Goal: Find specific page/section: Find specific page/section

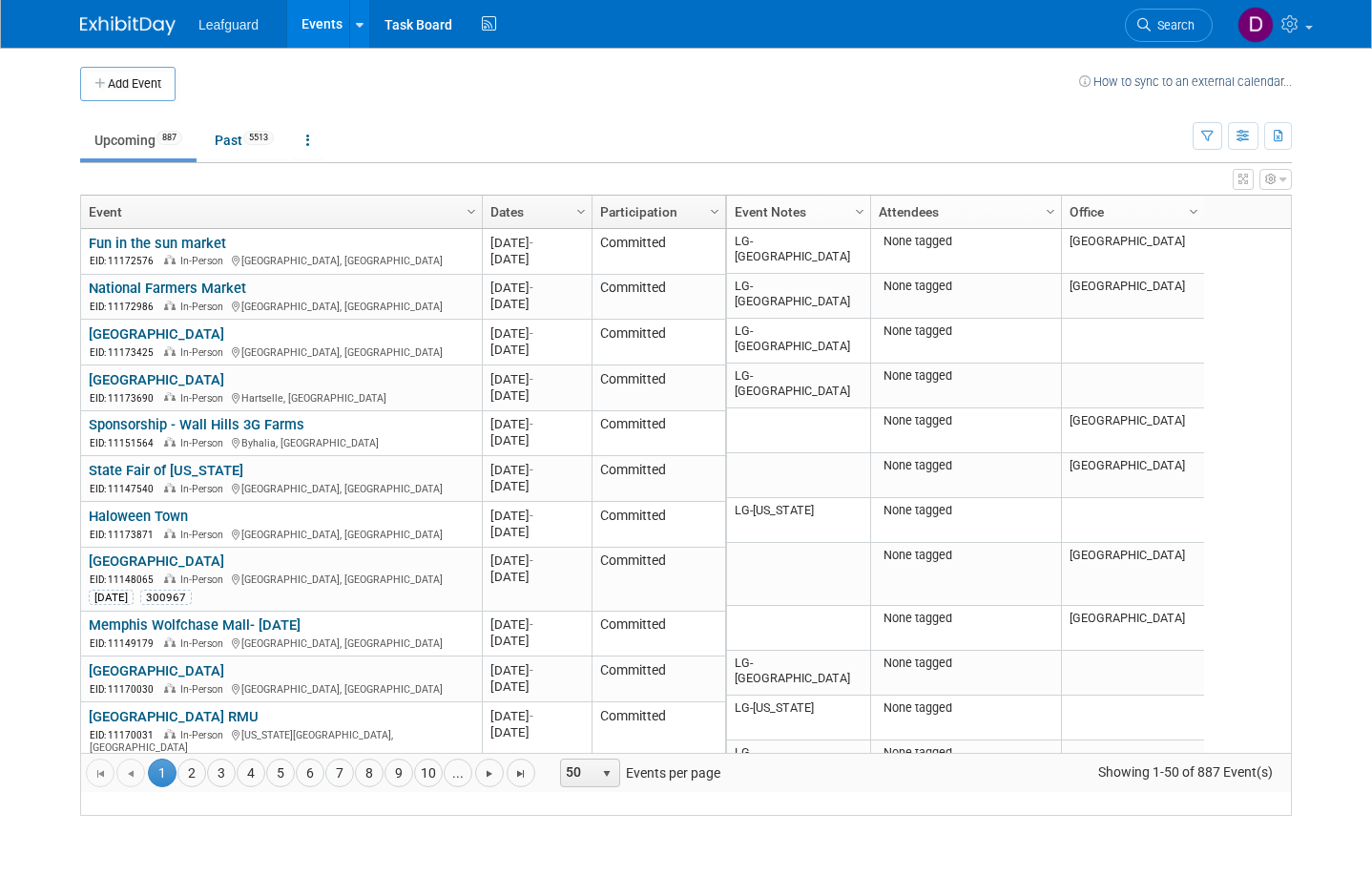
click at [1240, 144] on button "button" at bounding box center [1242, 135] width 30 height 27
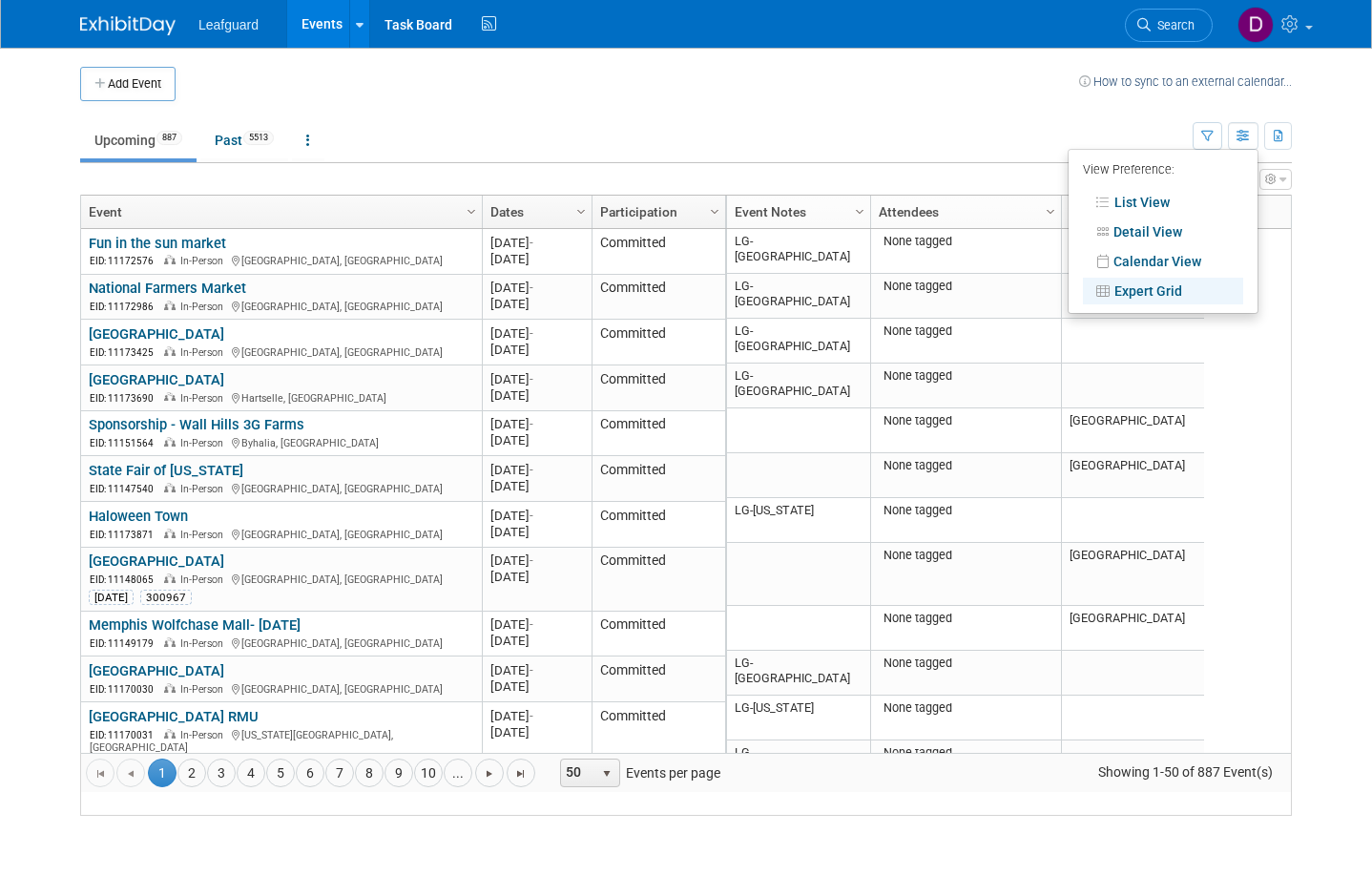
click at [1170, 288] on link "Expert Grid" at bounding box center [1163, 290] width 161 height 26
click at [1113, 285] on link "Expert Grid" at bounding box center [1163, 290] width 161 height 26
click at [1163, 289] on link "Expert Grid" at bounding box center [1163, 290] width 161 height 26
click at [1247, 143] on div at bounding box center [686, 448] width 1372 height 896
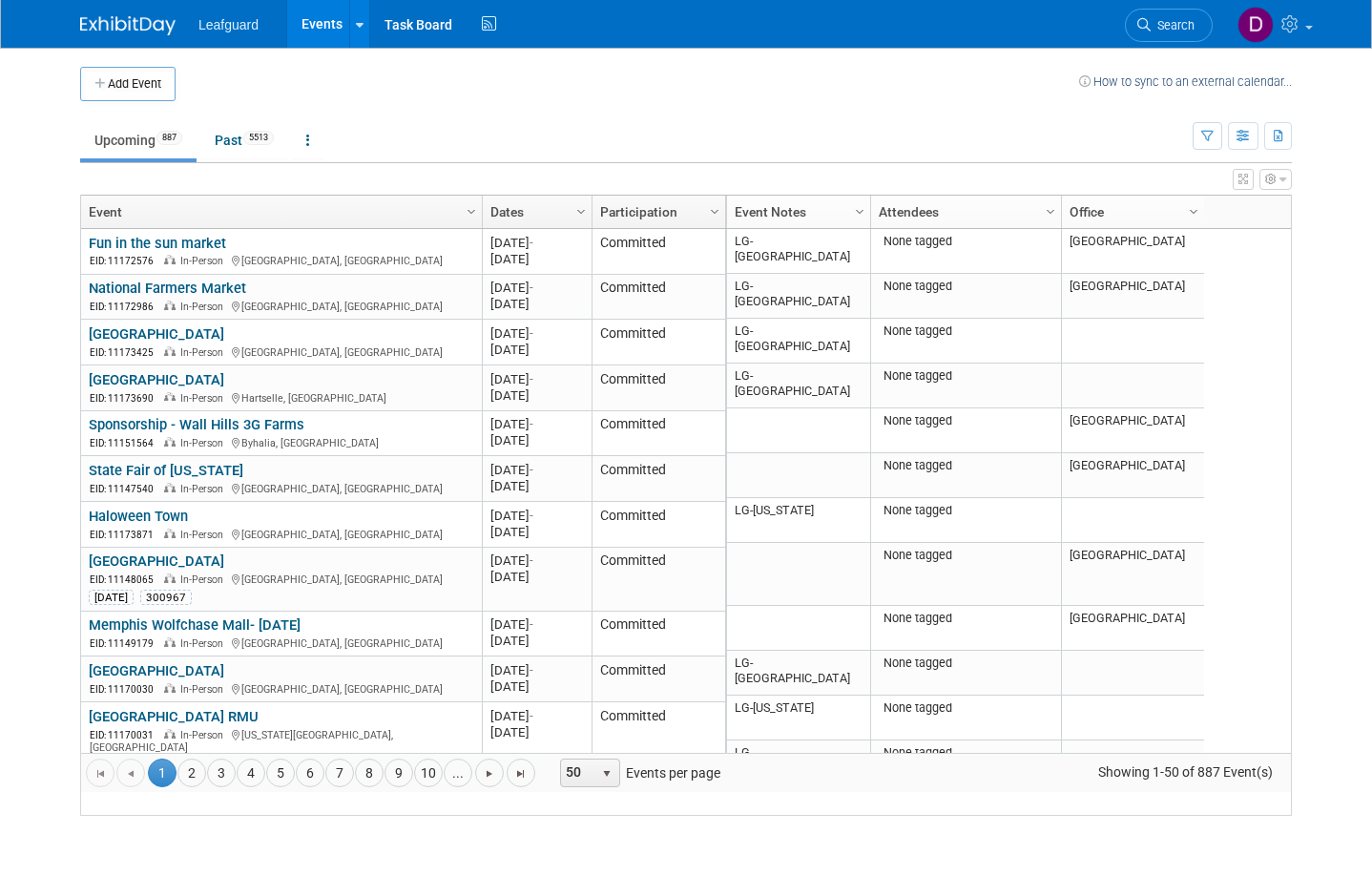
click at [1246, 136] on icon "button" at bounding box center [1243, 136] width 15 height 13
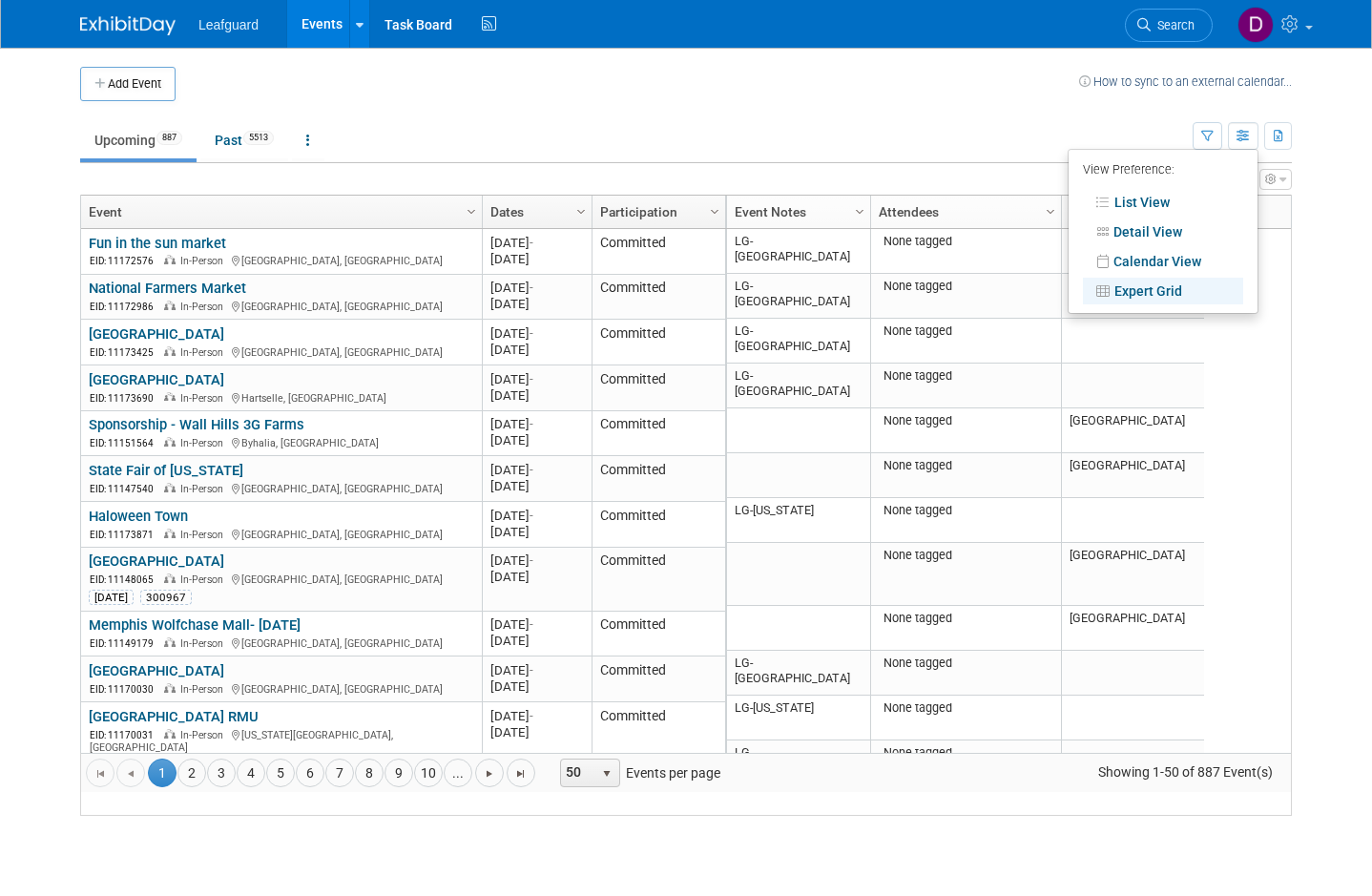
click at [1361, 126] on div at bounding box center [686, 448] width 1372 height 896
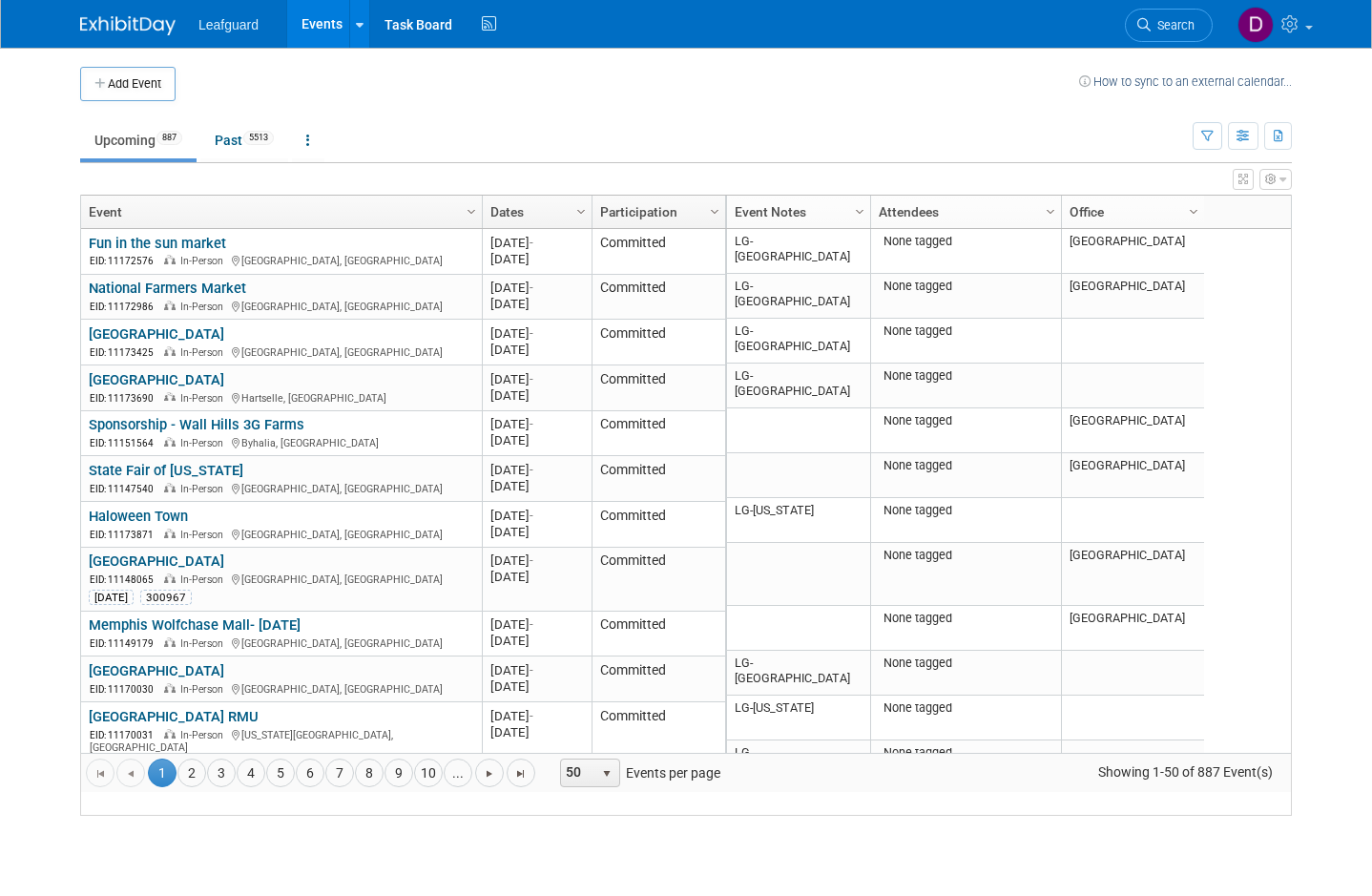
click at [1142, 110] on td "Upcoming 887 Past 5513 All Events 6400 Past and Upcoming Grouped Annually Event…" at bounding box center [636, 132] width 1112 height 62
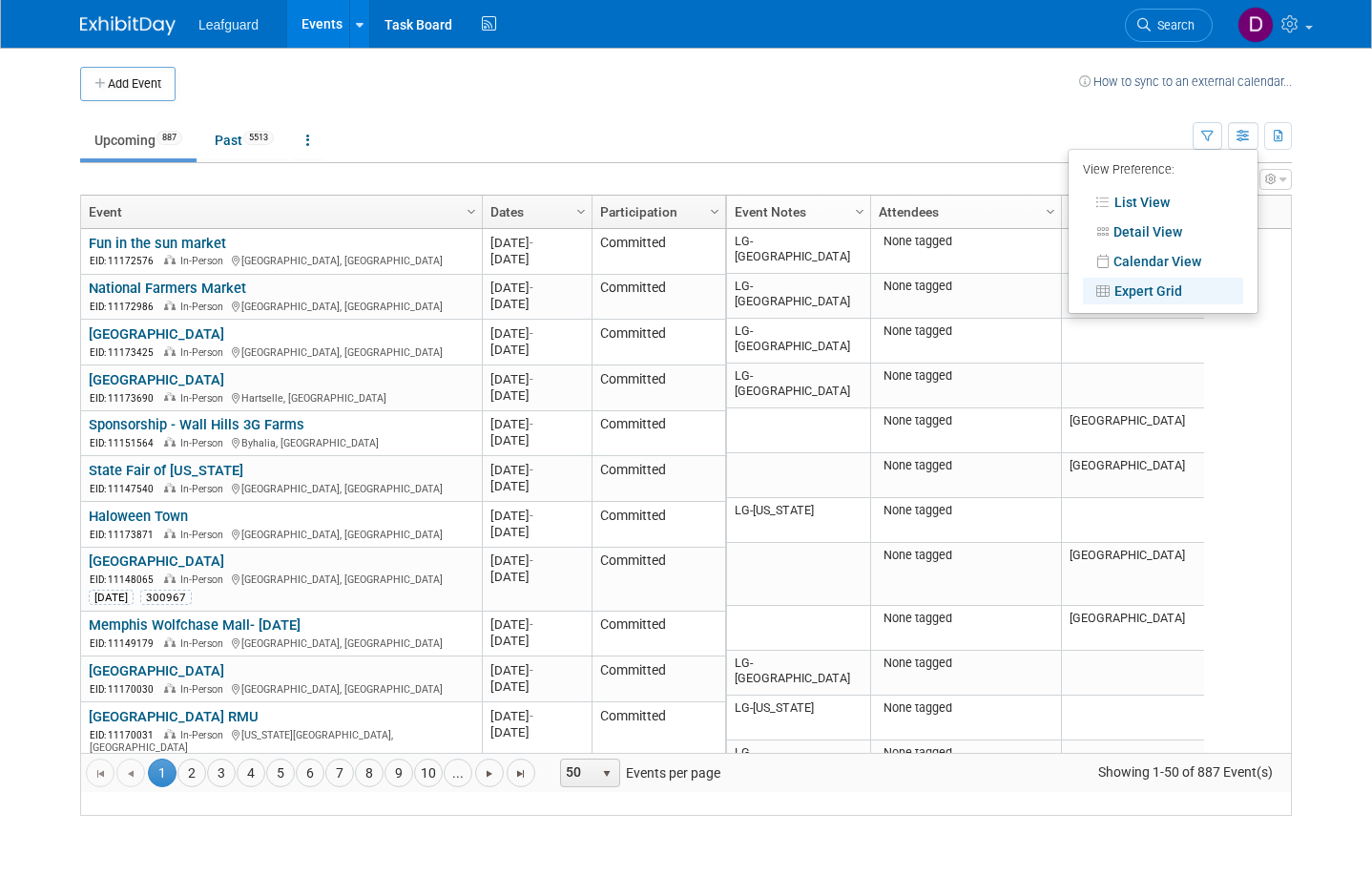
click at [1148, 295] on link "Expert Grid" at bounding box center [1163, 290] width 161 height 26
click at [1335, 201] on div at bounding box center [686, 448] width 1372 height 896
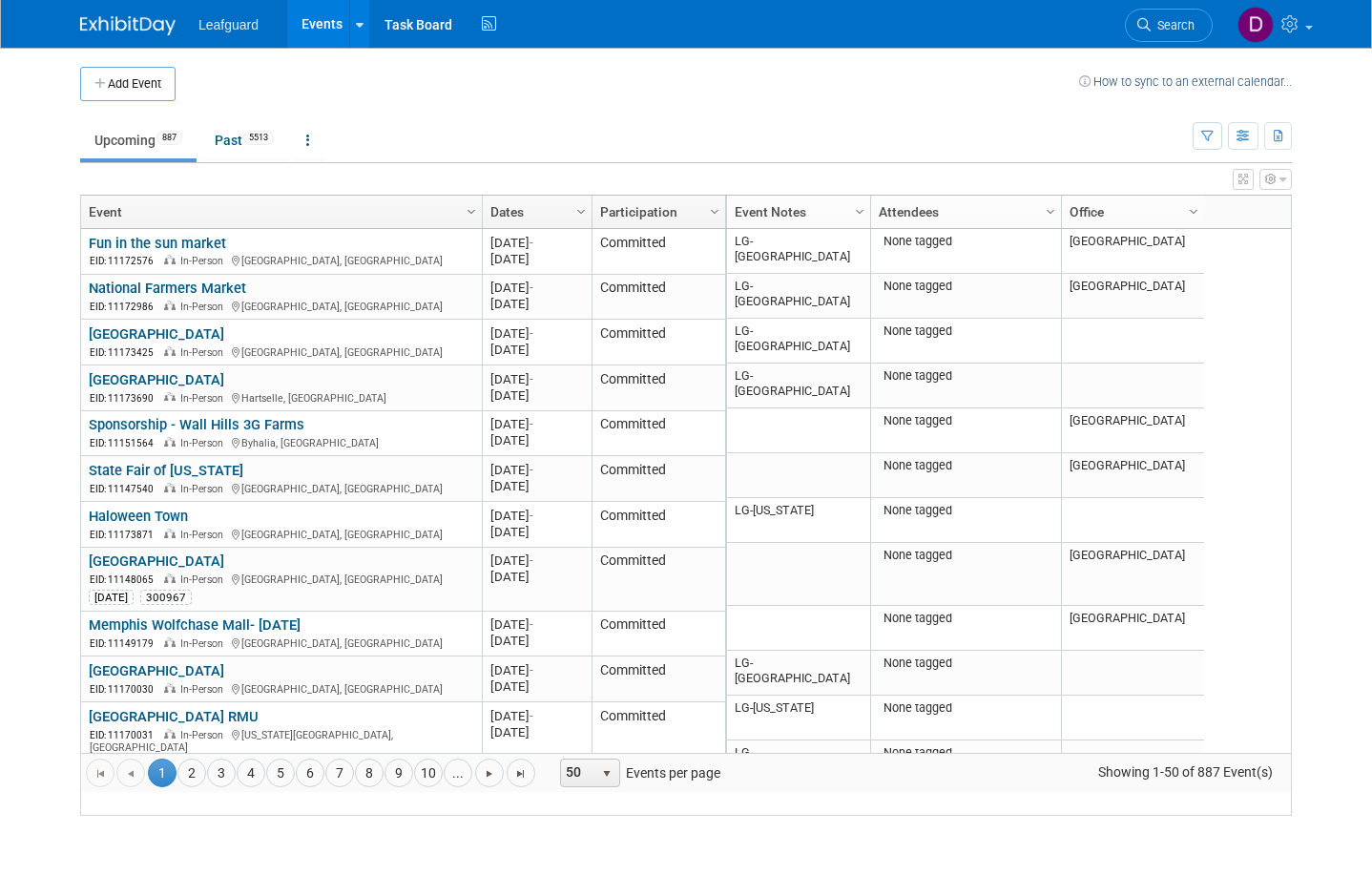
click at [1240, 144] on button "button" at bounding box center [1242, 135] width 30 height 27
click at [1193, 213] on span "Column Settings" at bounding box center [1194, 212] width 16 height 16
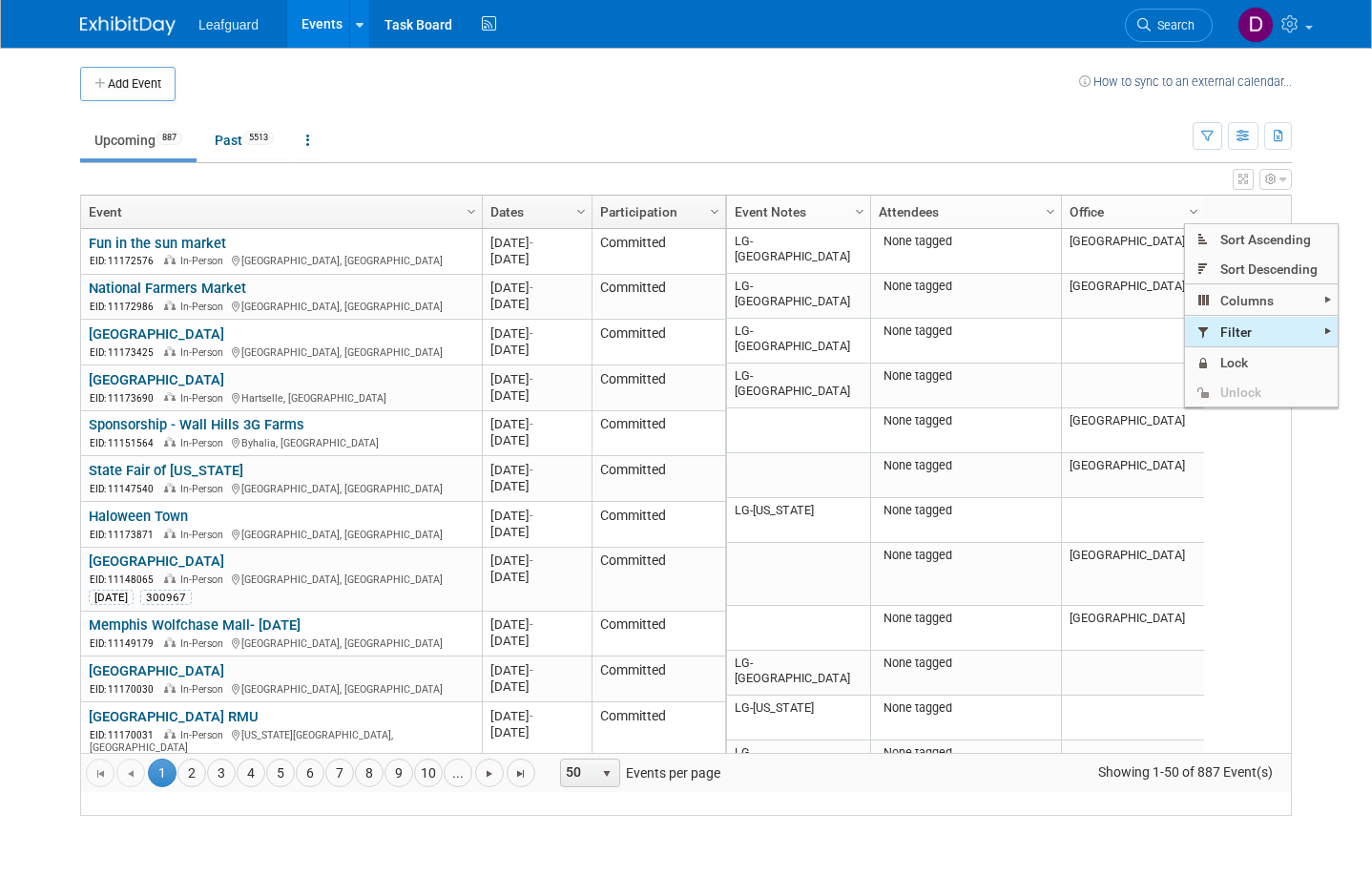
click at [1309, 327] on span "Filter" at bounding box center [1261, 331] width 153 height 29
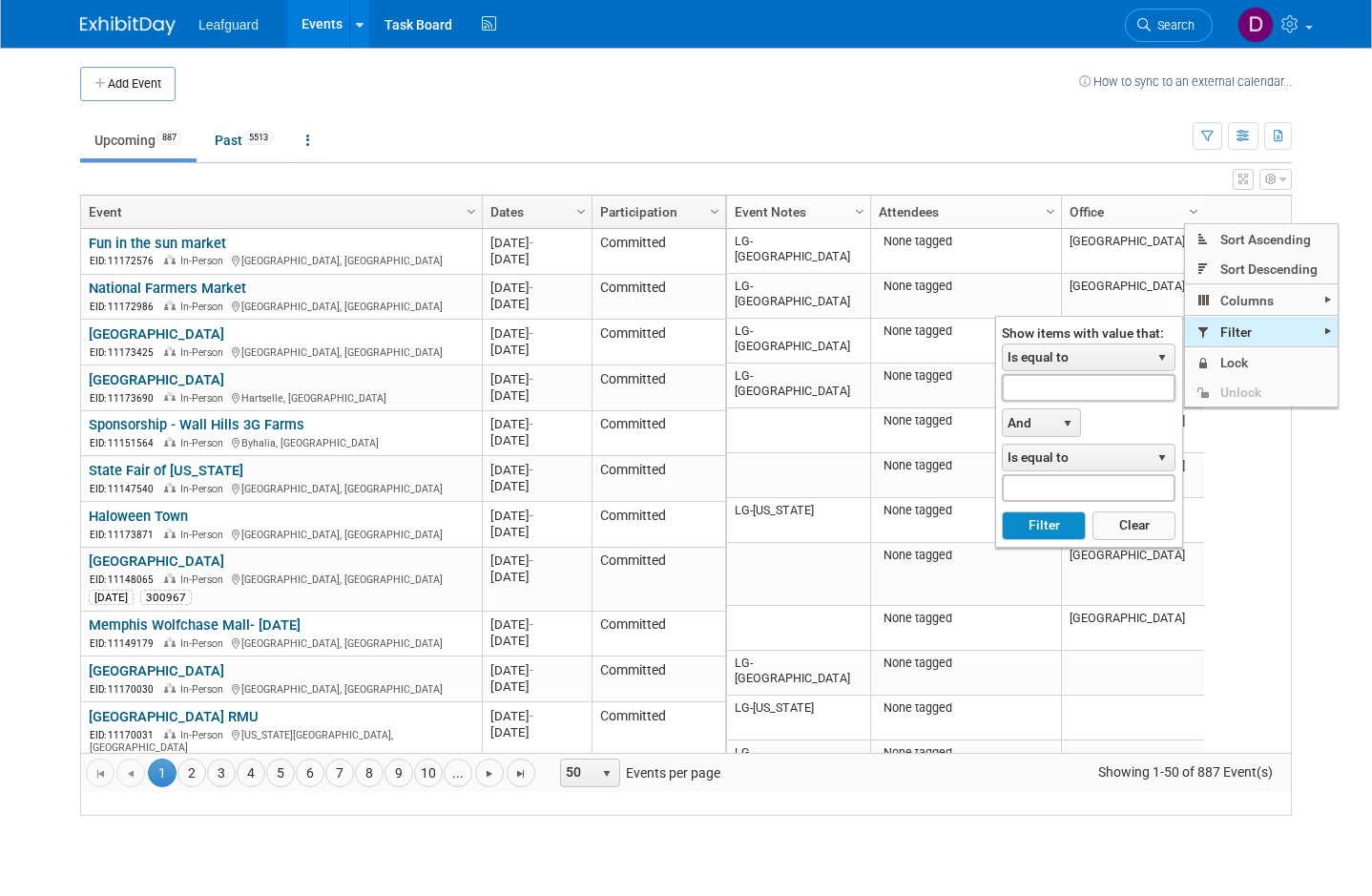
click at [1094, 389] on input "text" at bounding box center [1089, 388] width 173 height 27
click at [1168, 354] on span "select" at bounding box center [1162, 358] width 16 height 16
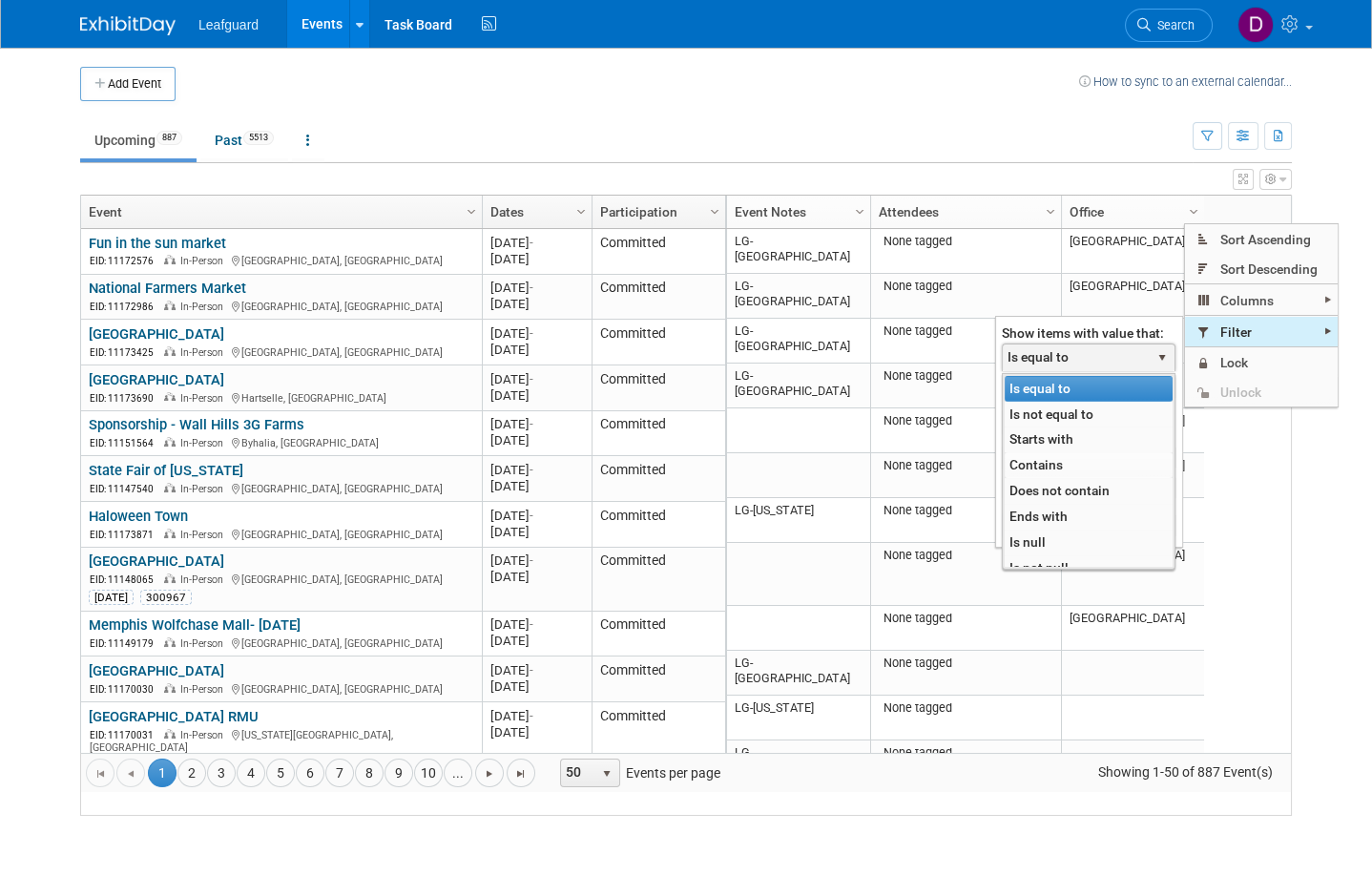
click at [1076, 462] on li "Contains" at bounding box center [1089, 465] width 167 height 25
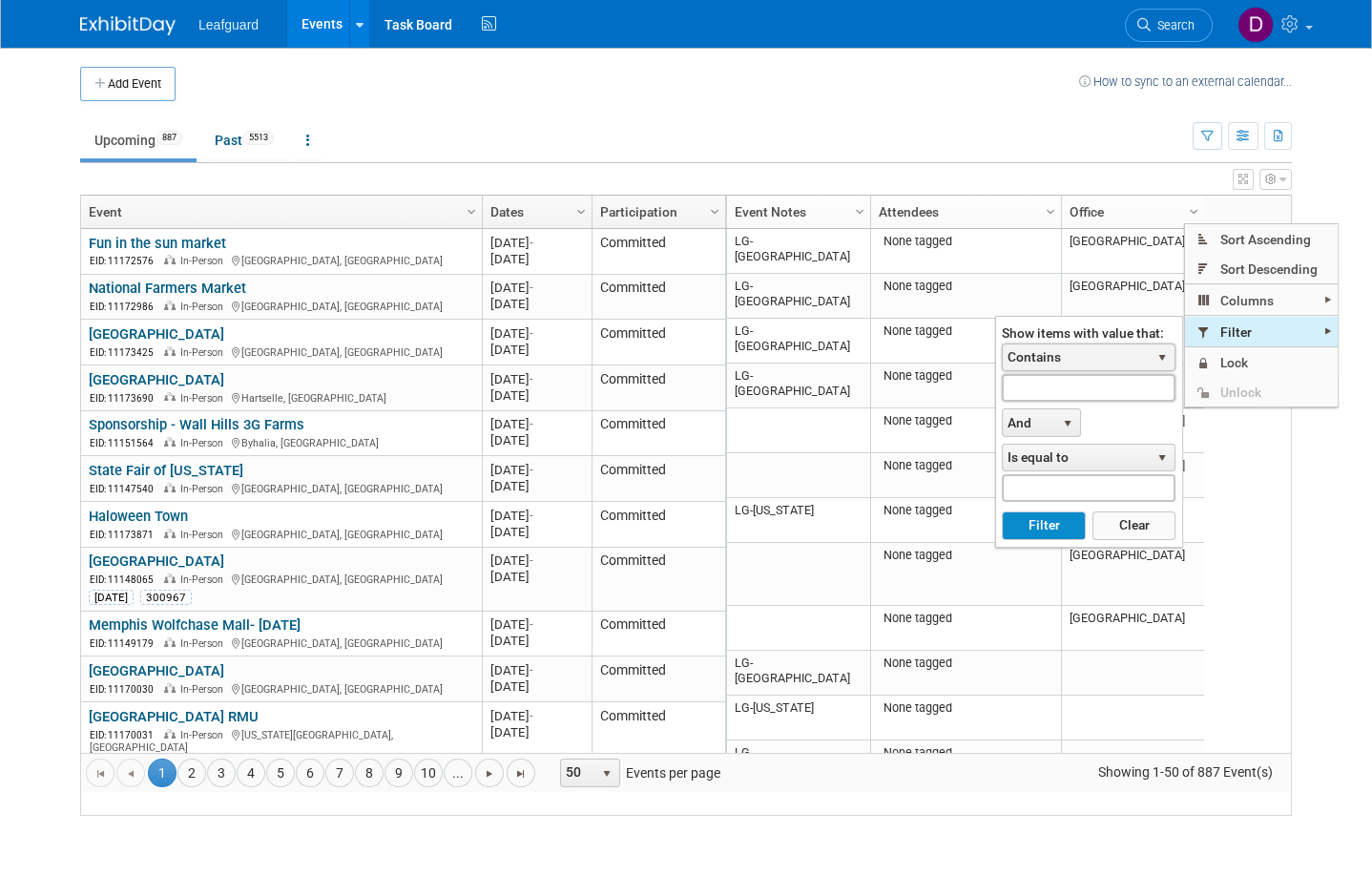
click at [1094, 383] on input "text" at bounding box center [1089, 388] width 173 height 27
click at [1056, 533] on button "Filter" at bounding box center [1043, 525] width 83 height 28
type input "[GEOGRAPHIC_DATA]"
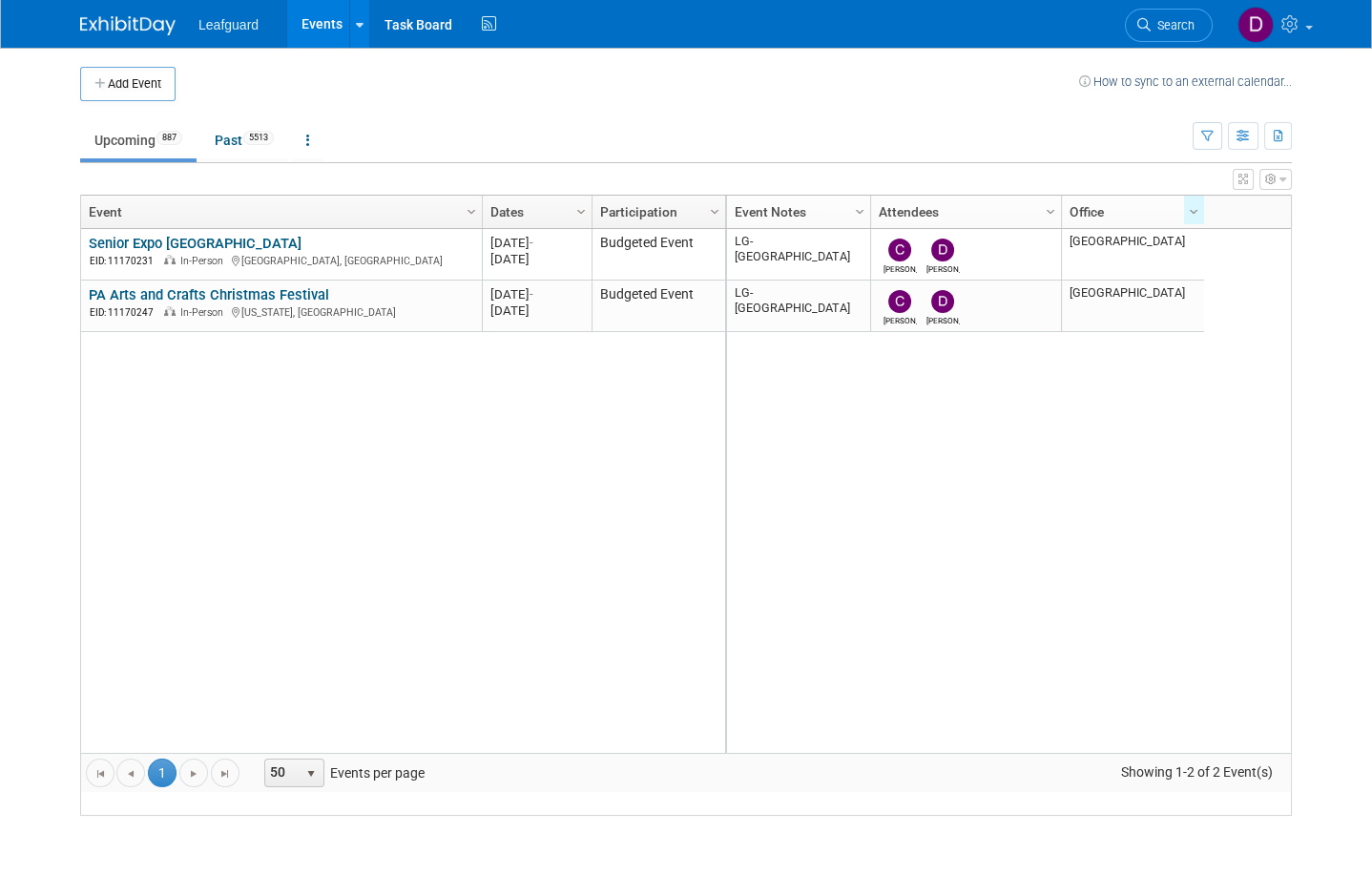
click at [1284, 183] on icon "button" at bounding box center [1282, 179] width 7 height 12
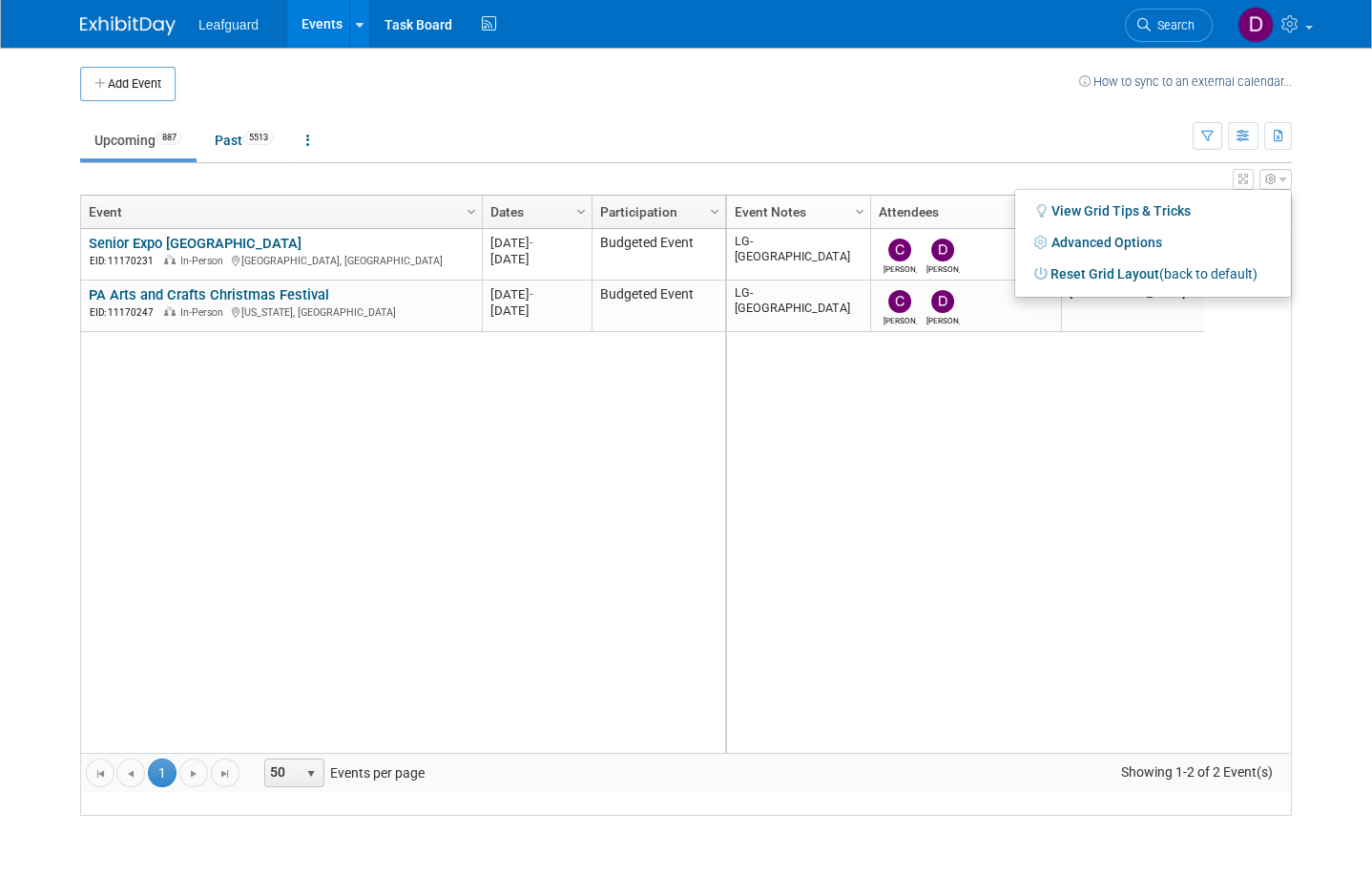
click at [1128, 240] on link "Advanced Options" at bounding box center [1153, 242] width 247 height 28
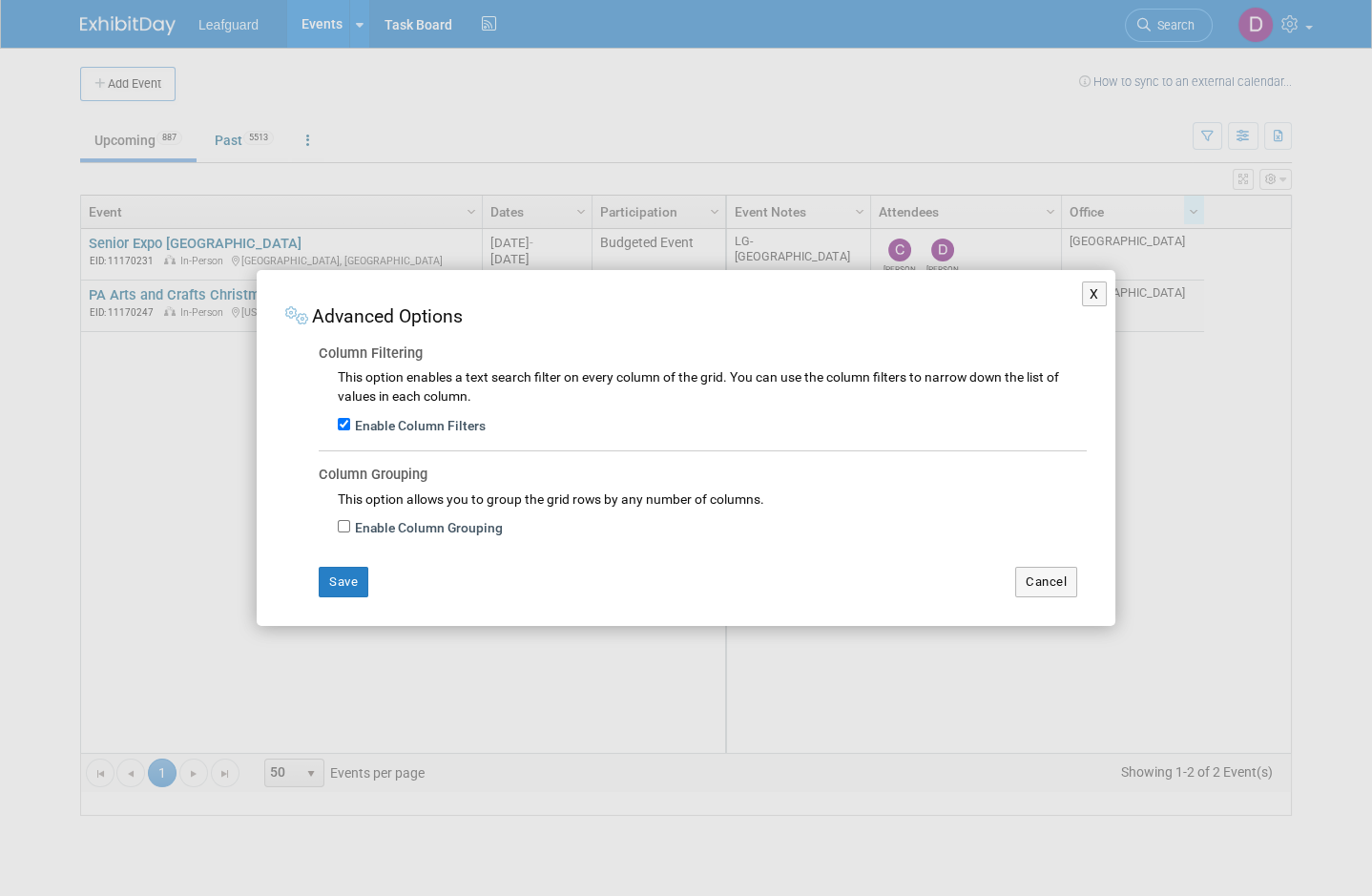
click at [357, 579] on button "Save" at bounding box center [343, 581] width 50 height 30
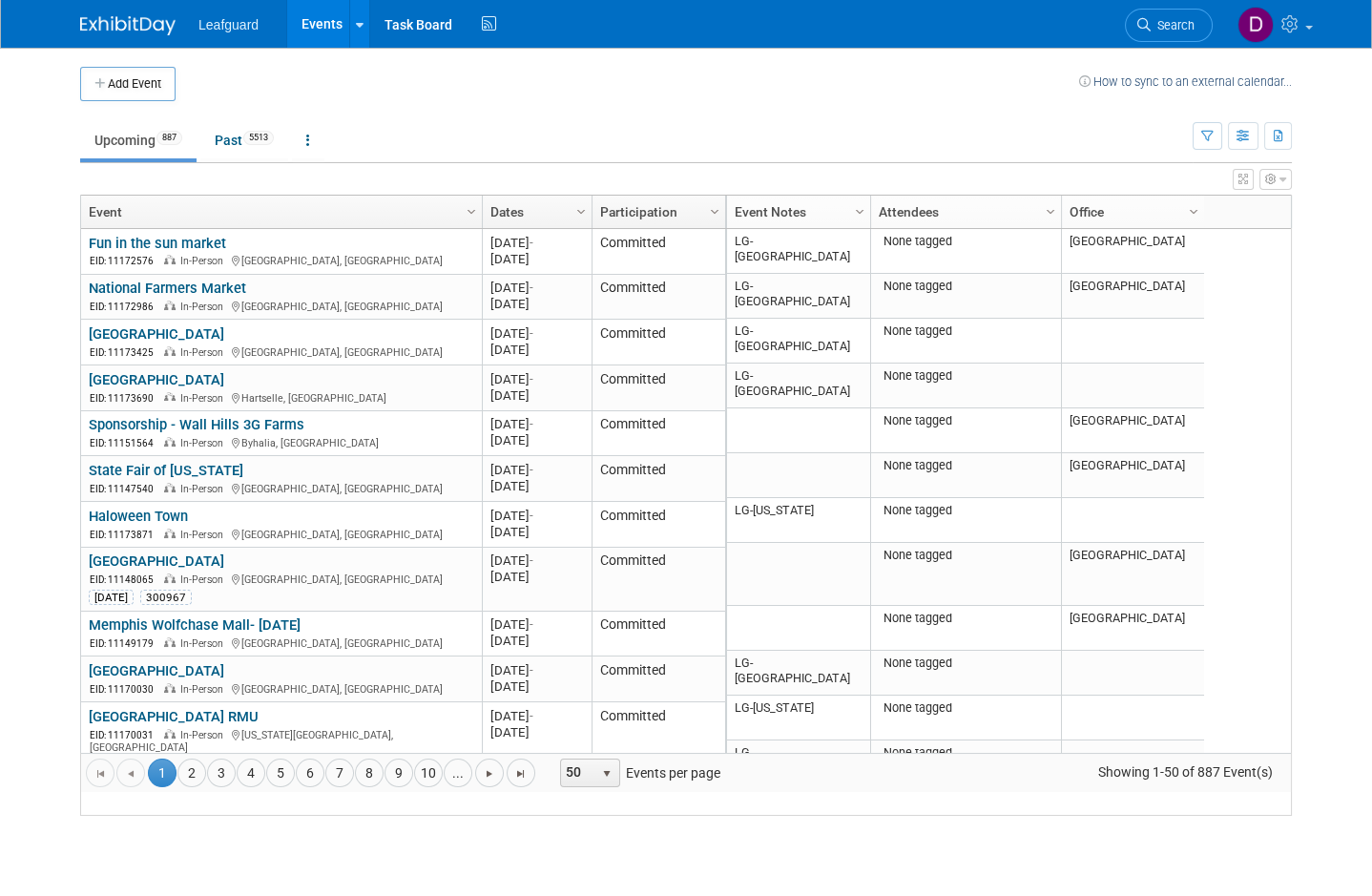
click at [1175, 271] on td "[GEOGRAPHIC_DATA]" at bounding box center [1131, 251] width 143 height 45
click at [1202, 211] on div at bounding box center [1205, 224] width 9 height 56
click at [1194, 205] on span "Column Settings" at bounding box center [1194, 212] width 16 height 16
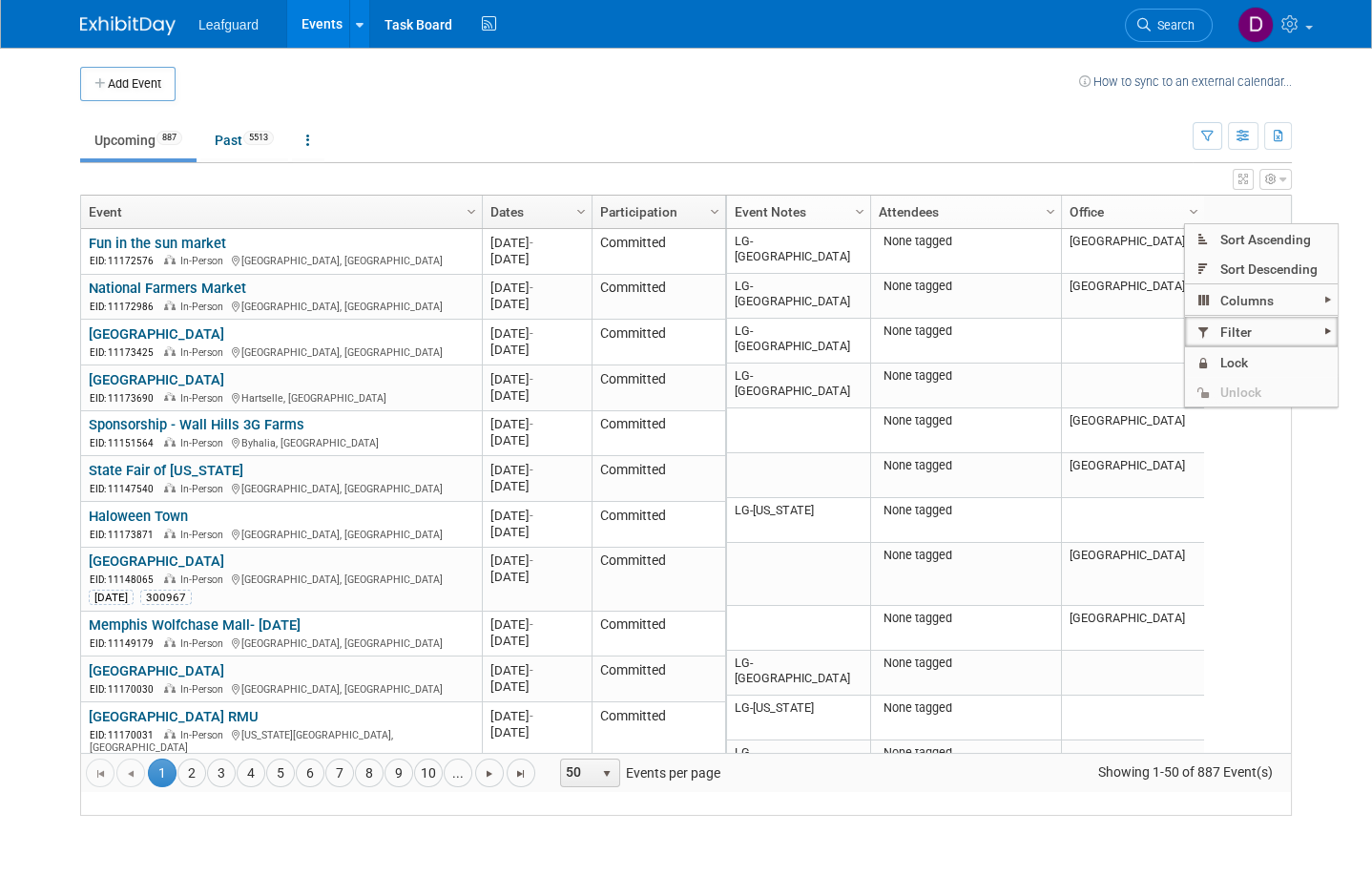
click at [1280, 331] on span "Filter" at bounding box center [1261, 331] width 153 height 29
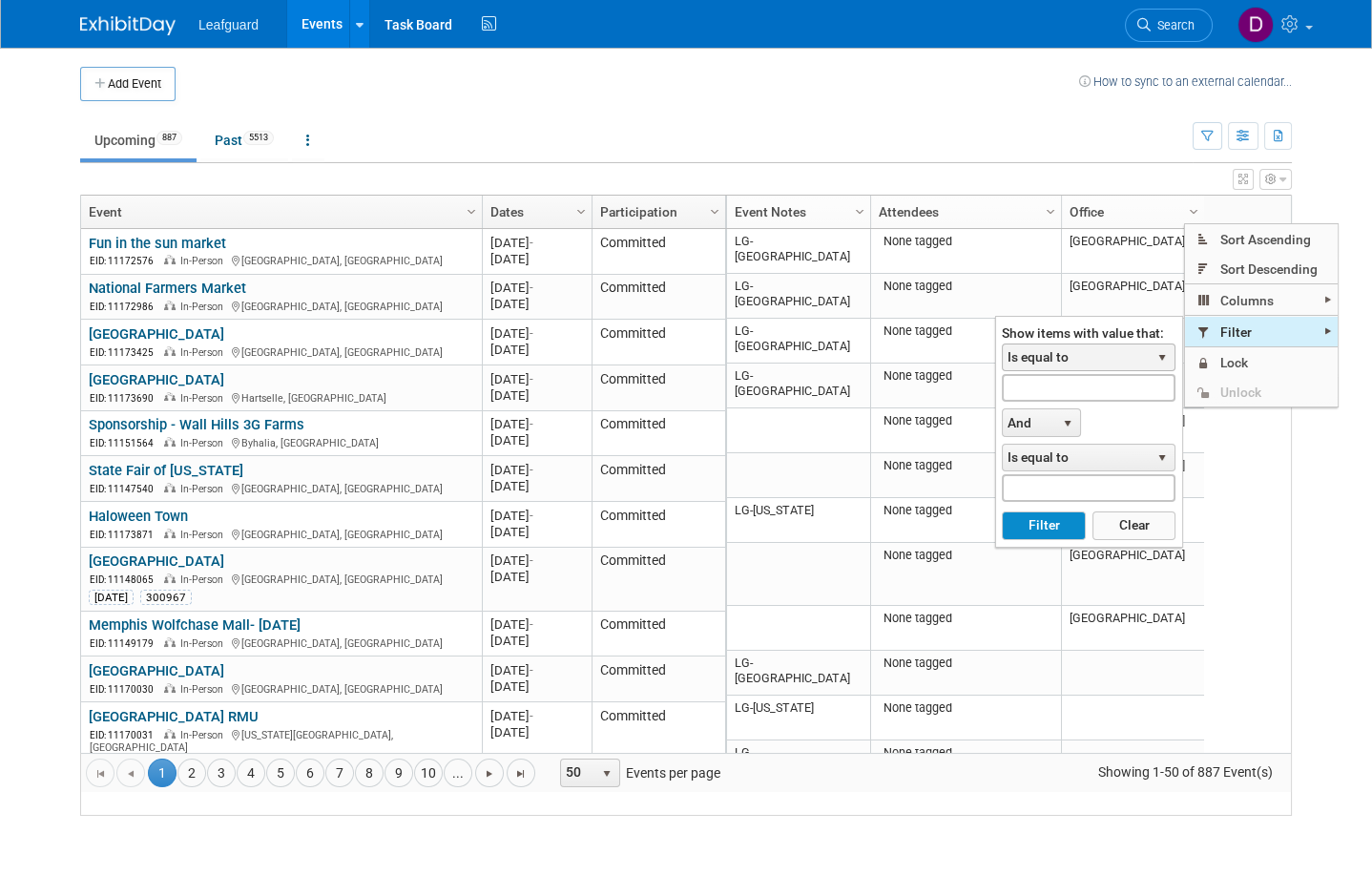
click at [1168, 359] on span "select" at bounding box center [1162, 358] width 16 height 16
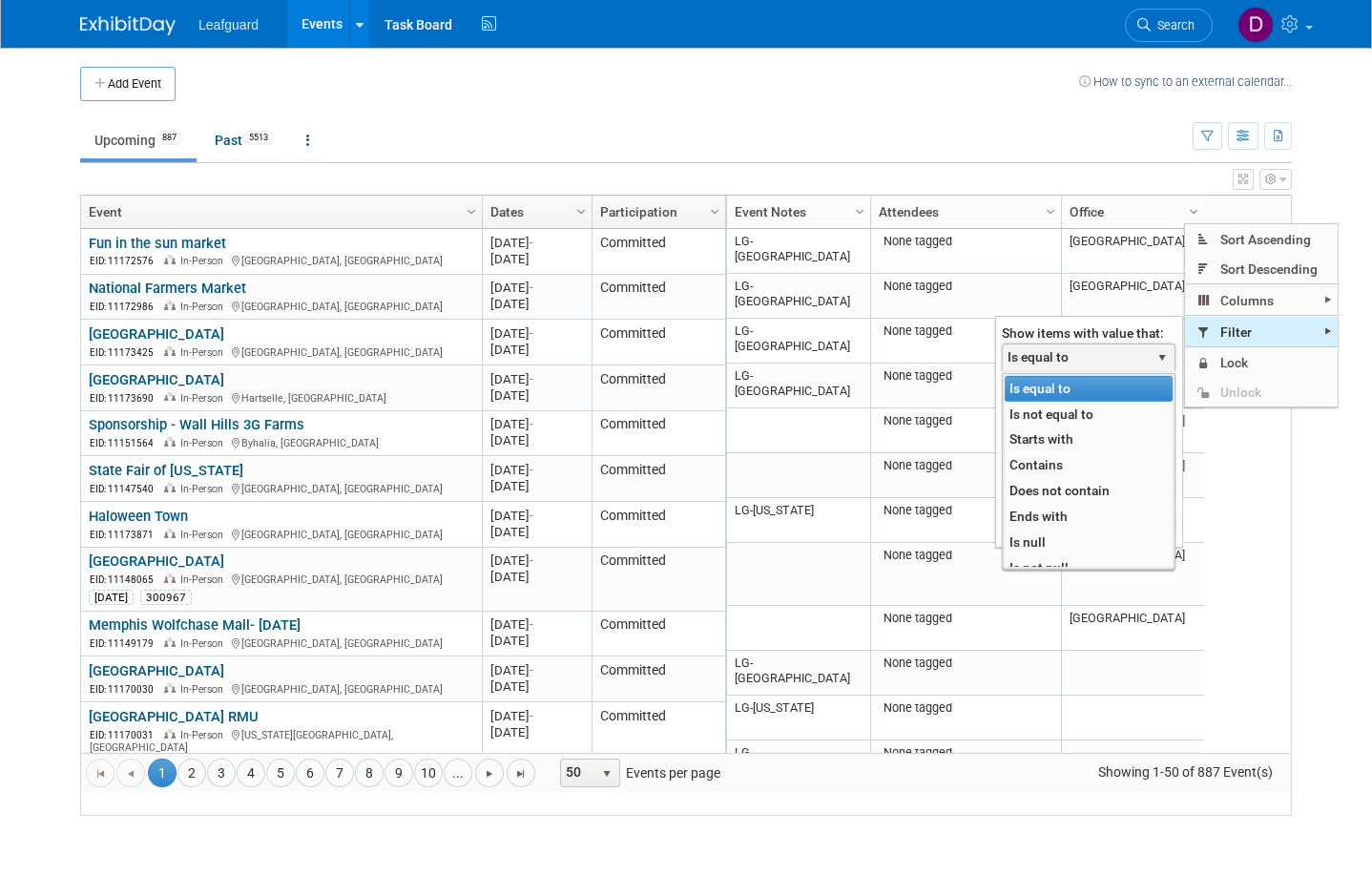
click at [1077, 466] on li "Contains" at bounding box center [1089, 465] width 167 height 25
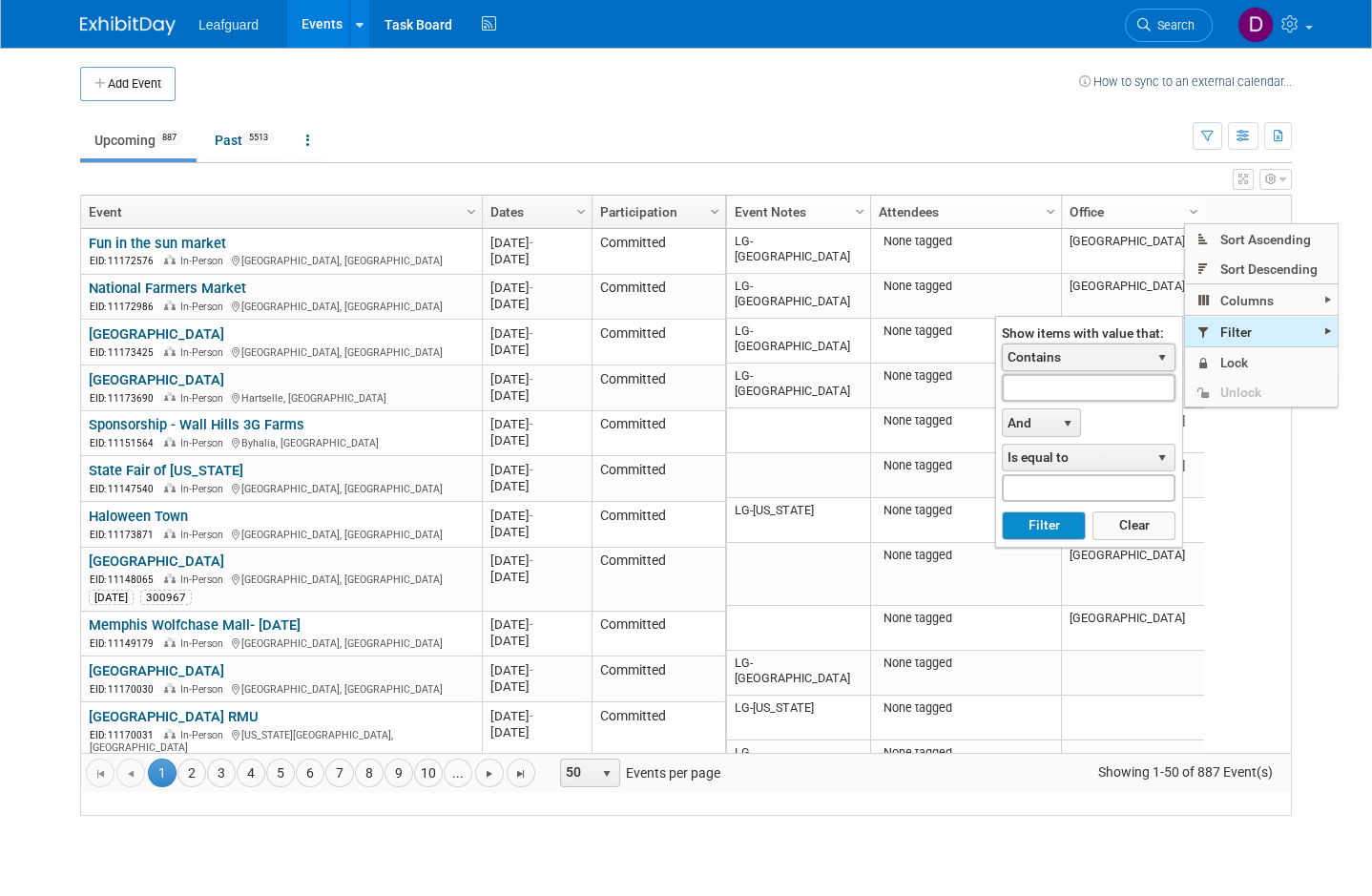
click at [1102, 384] on input "text" at bounding box center [1089, 388] width 173 height 27
type input "[GEOGRAPHIC_DATA]"
click at [1056, 531] on button "Filter" at bounding box center [1043, 525] width 83 height 28
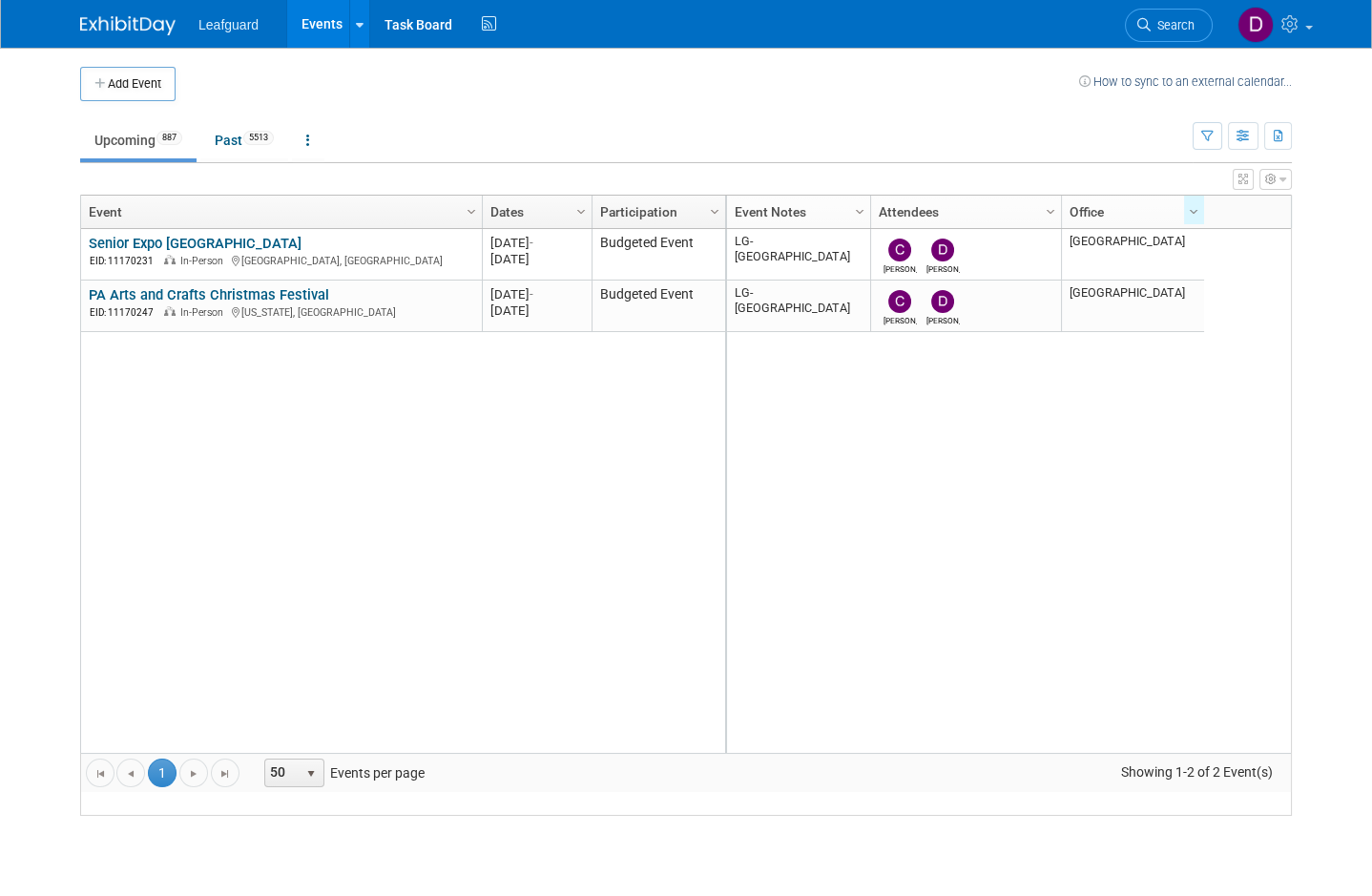
click at [1303, 31] on link at bounding box center [1274, 23] width 93 height 48
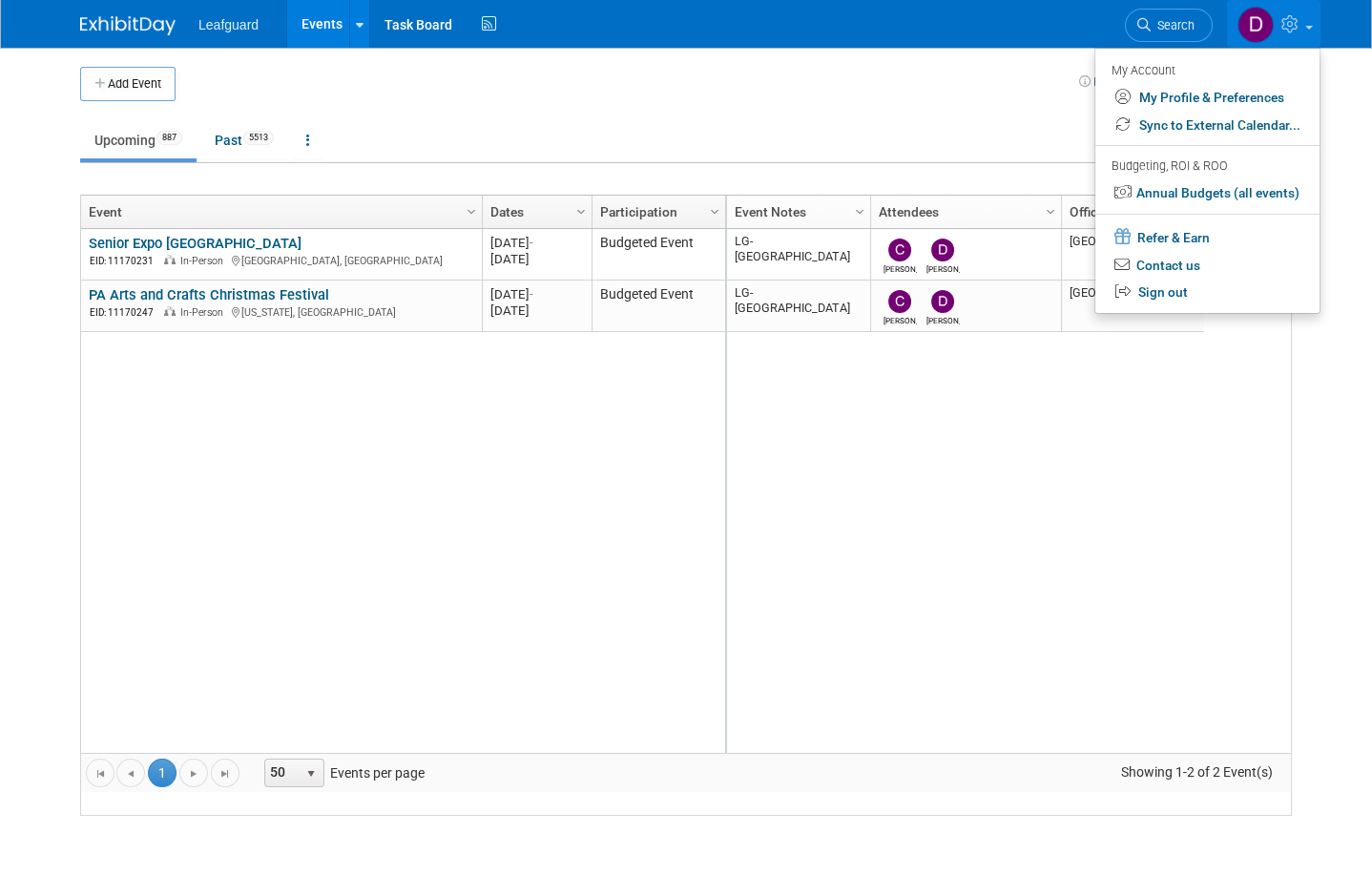
click at [1306, 25] on span at bounding box center [1309, 27] width 8 height 4
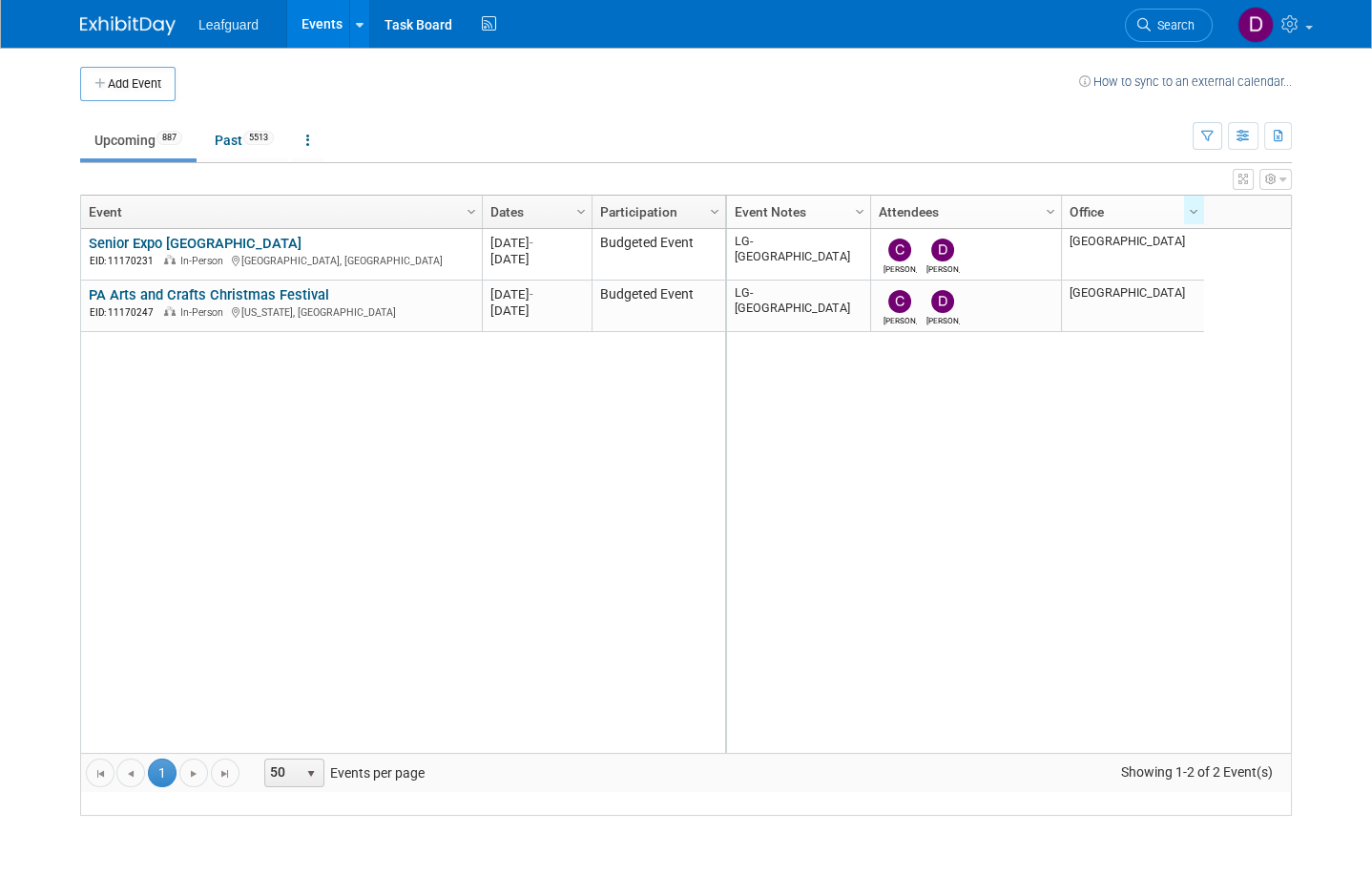
click at [1303, 35] on link at bounding box center [1274, 23] width 93 height 48
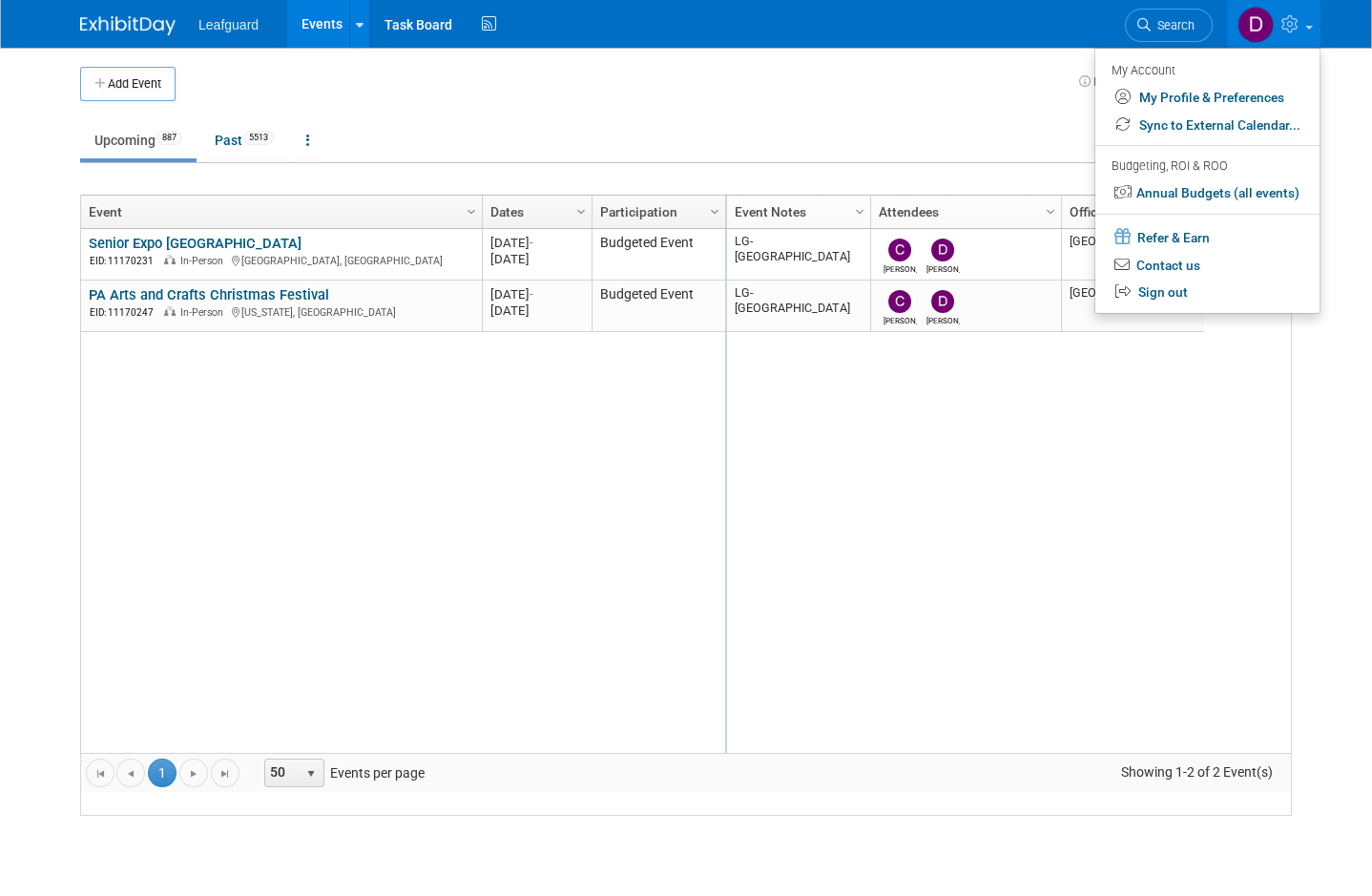
click at [1347, 118] on body "Leafguard Events Add Event Bulk Upload Events Shareable Event Boards Recently V…" at bounding box center [686, 448] width 1372 height 896
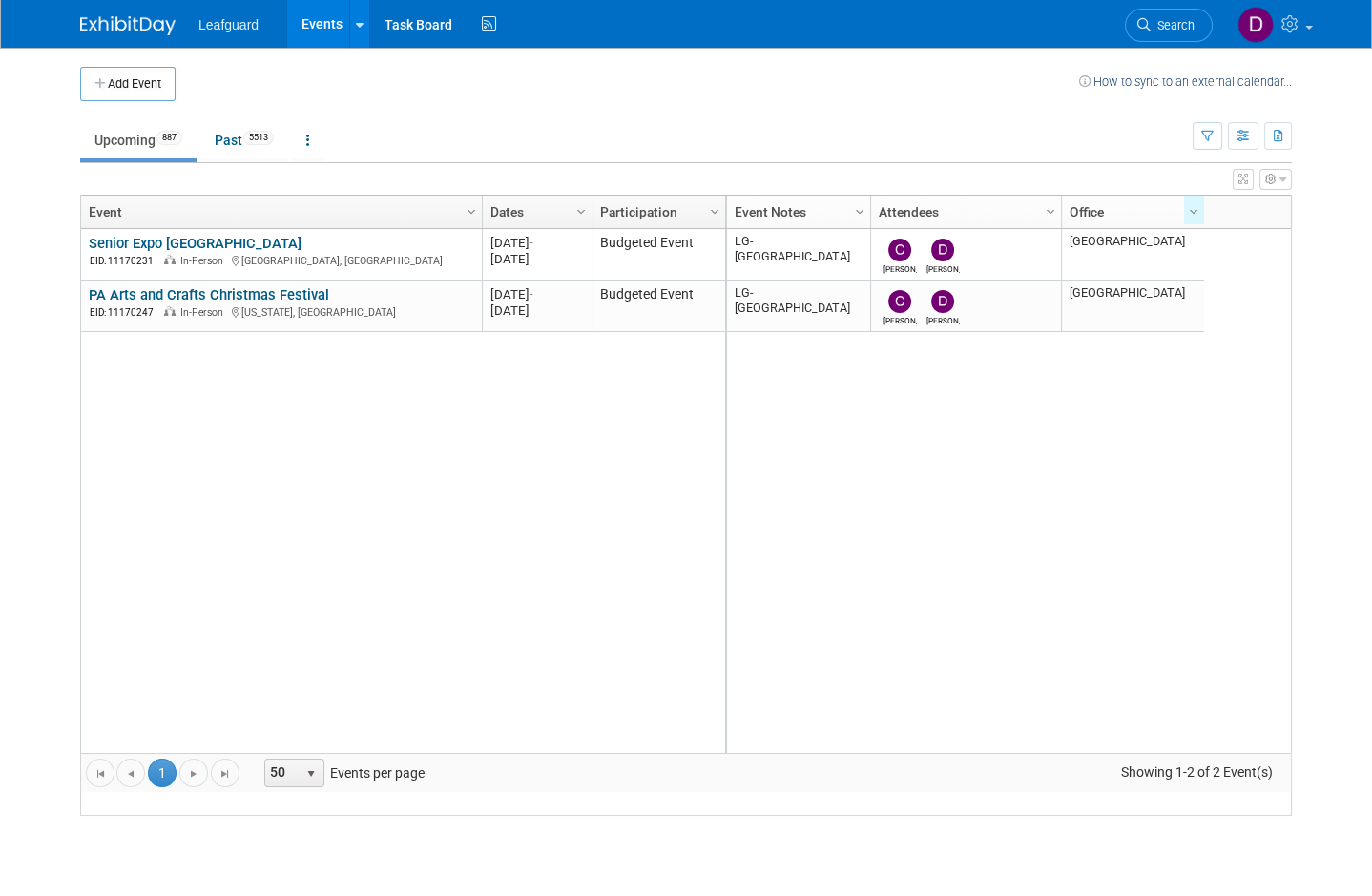
click at [1281, 134] on icon "button" at bounding box center [1279, 136] width 11 height 13
click at [1344, 120] on div at bounding box center [686, 448] width 1372 height 896
click at [1255, 131] on button "button" at bounding box center [1242, 135] width 30 height 27
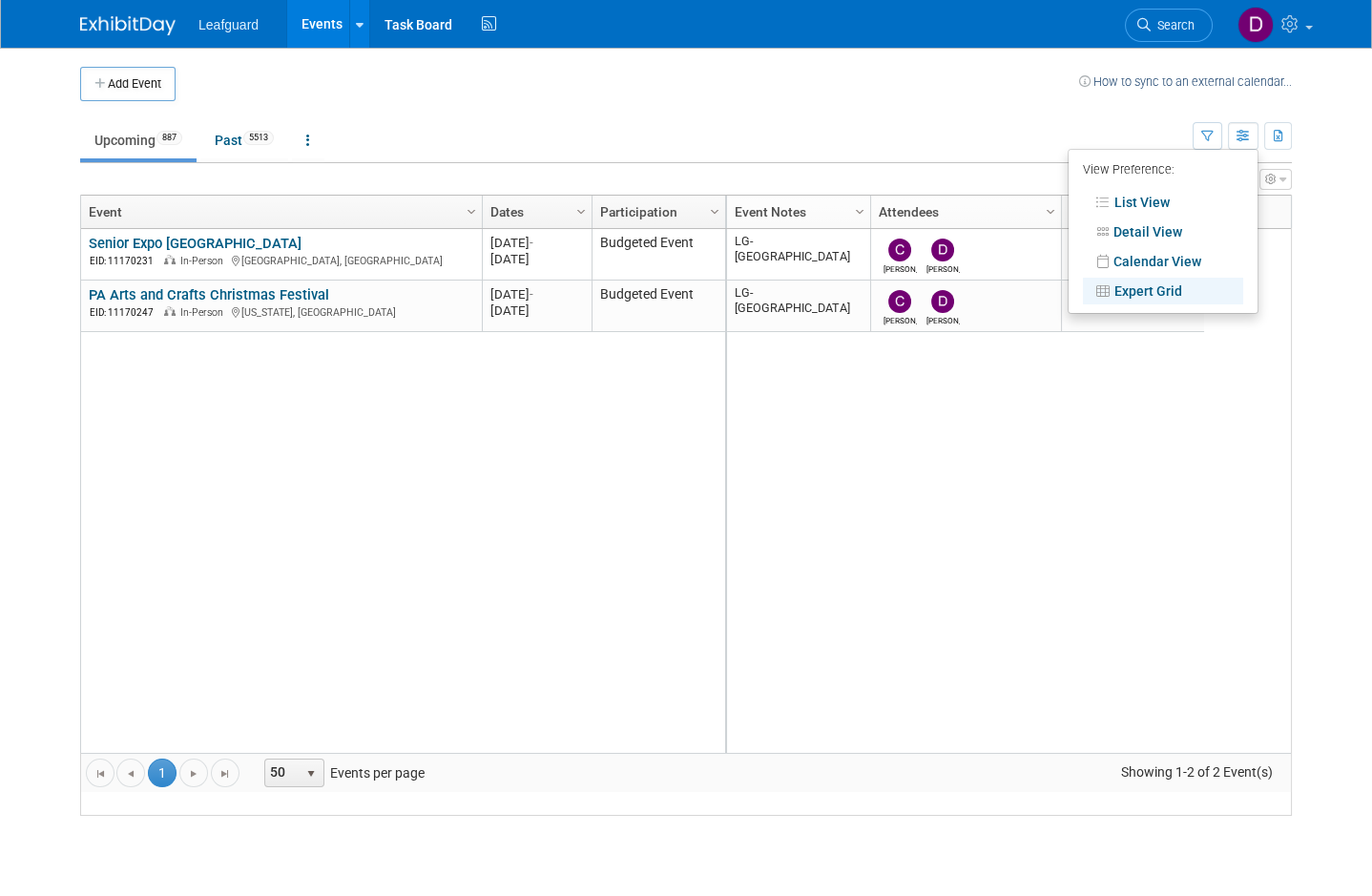
click at [1158, 280] on link "Expert Grid" at bounding box center [1163, 290] width 161 height 26
click at [1169, 272] on link "Calendar View" at bounding box center [1163, 261] width 161 height 26
click at [1342, 121] on div at bounding box center [686, 448] width 1372 height 896
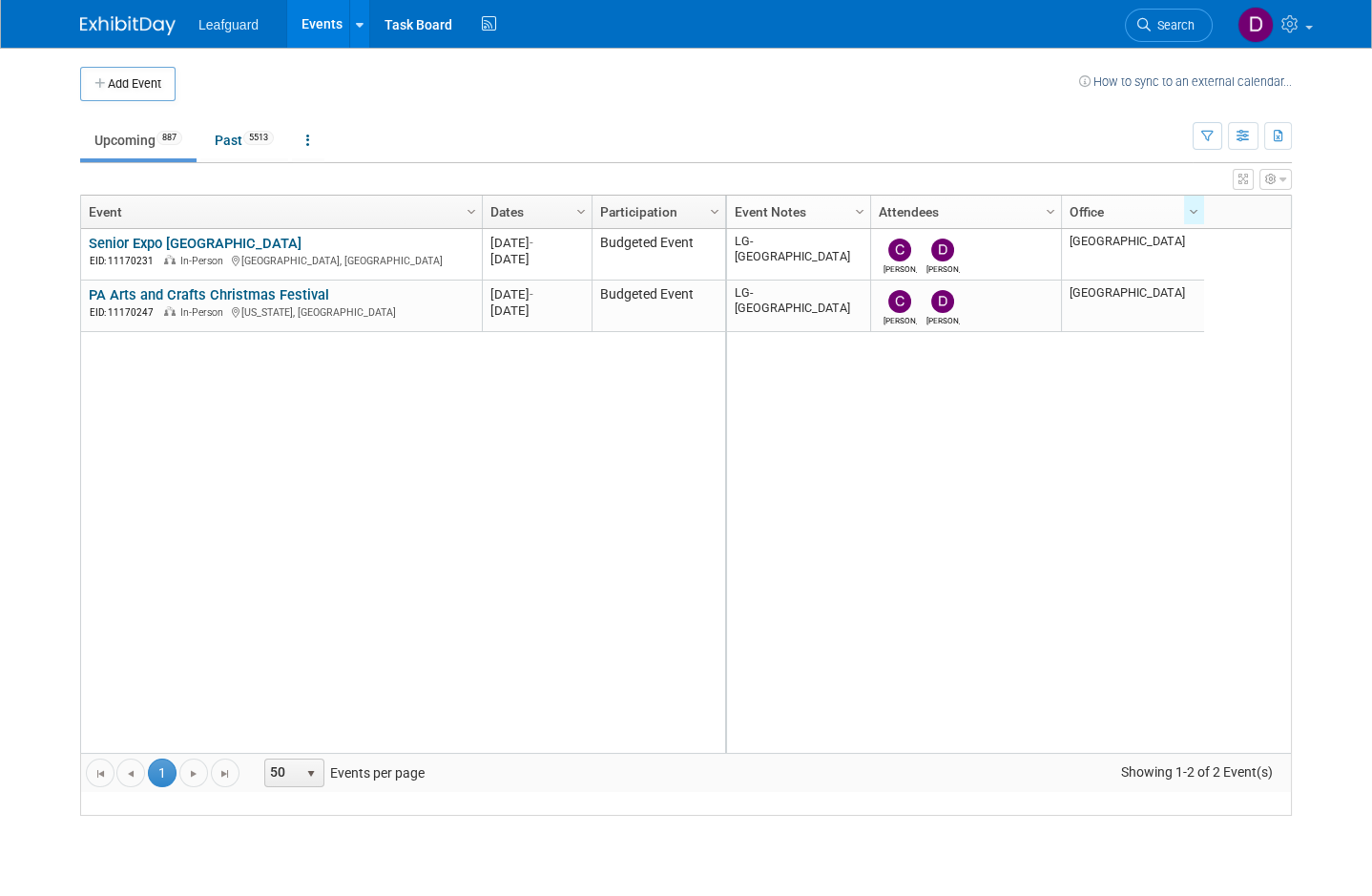
click at [1020, 102] on td "Upcoming 887 Past 5513 All Events 6400 Past and Upcoming Grouped Annually Event…" at bounding box center [636, 132] width 1112 height 62
